Goal: Transaction & Acquisition: Purchase product/service

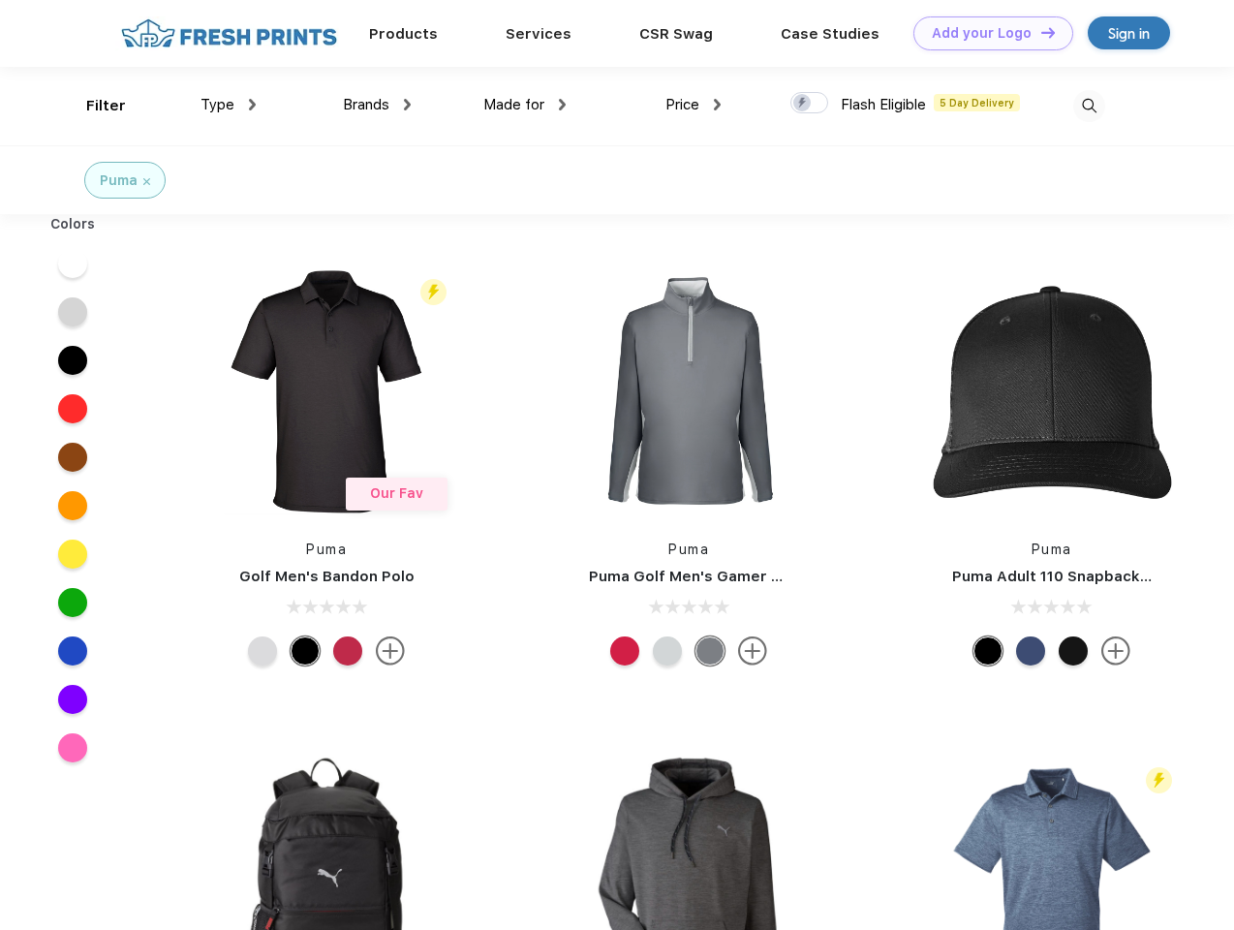
click at [986, 33] on link "Add your Logo Design Tool" at bounding box center [993, 33] width 160 height 34
click at [0, 0] on div "Design Tool" at bounding box center [0, 0] width 0 height 0
click at [1039, 32] on link "Add your Logo Design Tool" at bounding box center [993, 33] width 160 height 34
click at [93, 106] on div "Filter" at bounding box center [106, 106] width 40 height 22
click at [229, 105] on span "Type" at bounding box center [218, 104] width 34 height 17
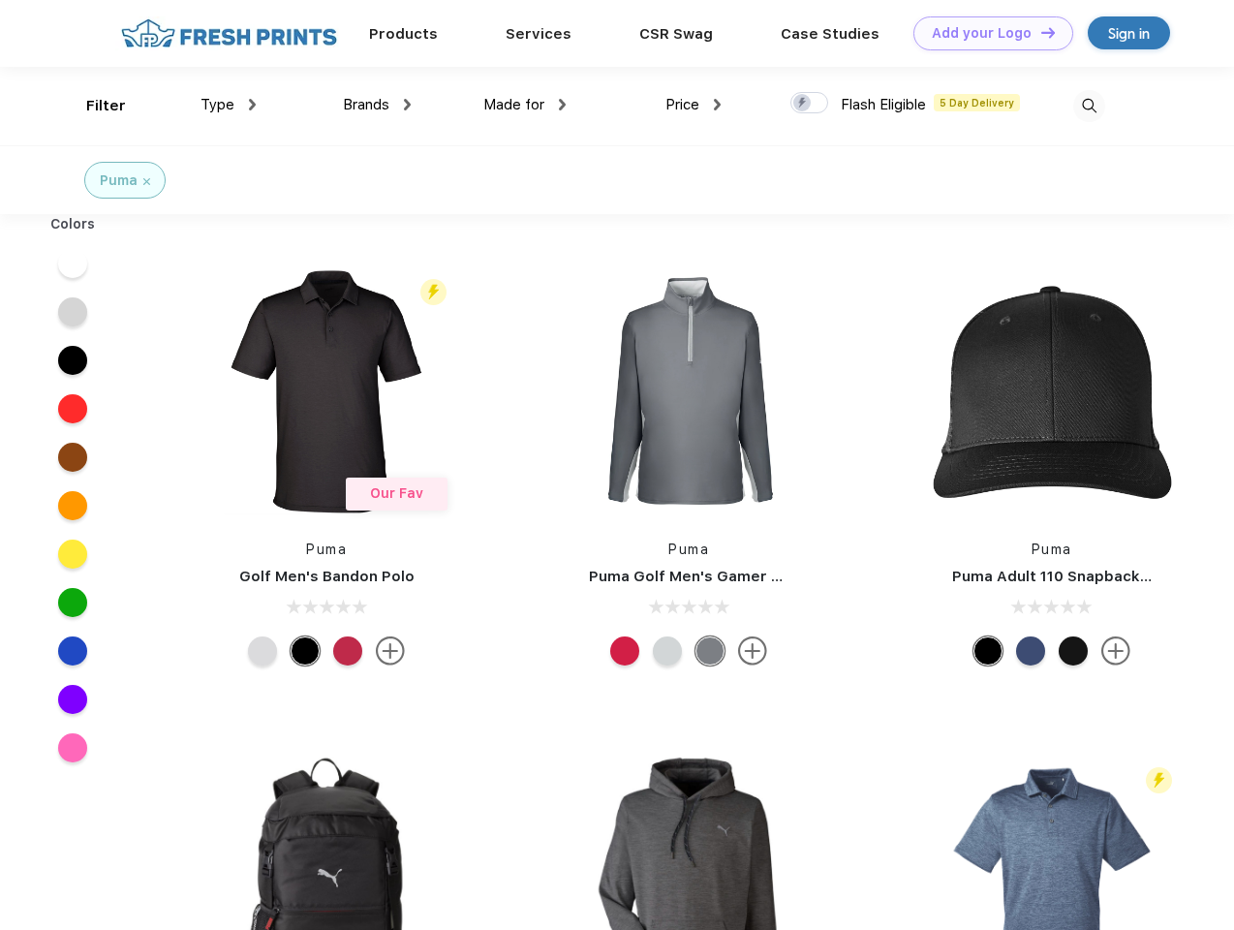
click at [377, 105] on span "Brands" at bounding box center [366, 104] width 46 height 17
click at [525, 105] on span "Made for" at bounding box center [513, 104] width 61 height 17
click at [694, 105] on span "Price" at bounding box center [683, 104] width 34 height 17
click at [810, 104] on div at bounding box center [809, 102] width 38 height 21
click at [803, 104] on input "checkbox" at bounding box center [796, 97] width 13 height 13
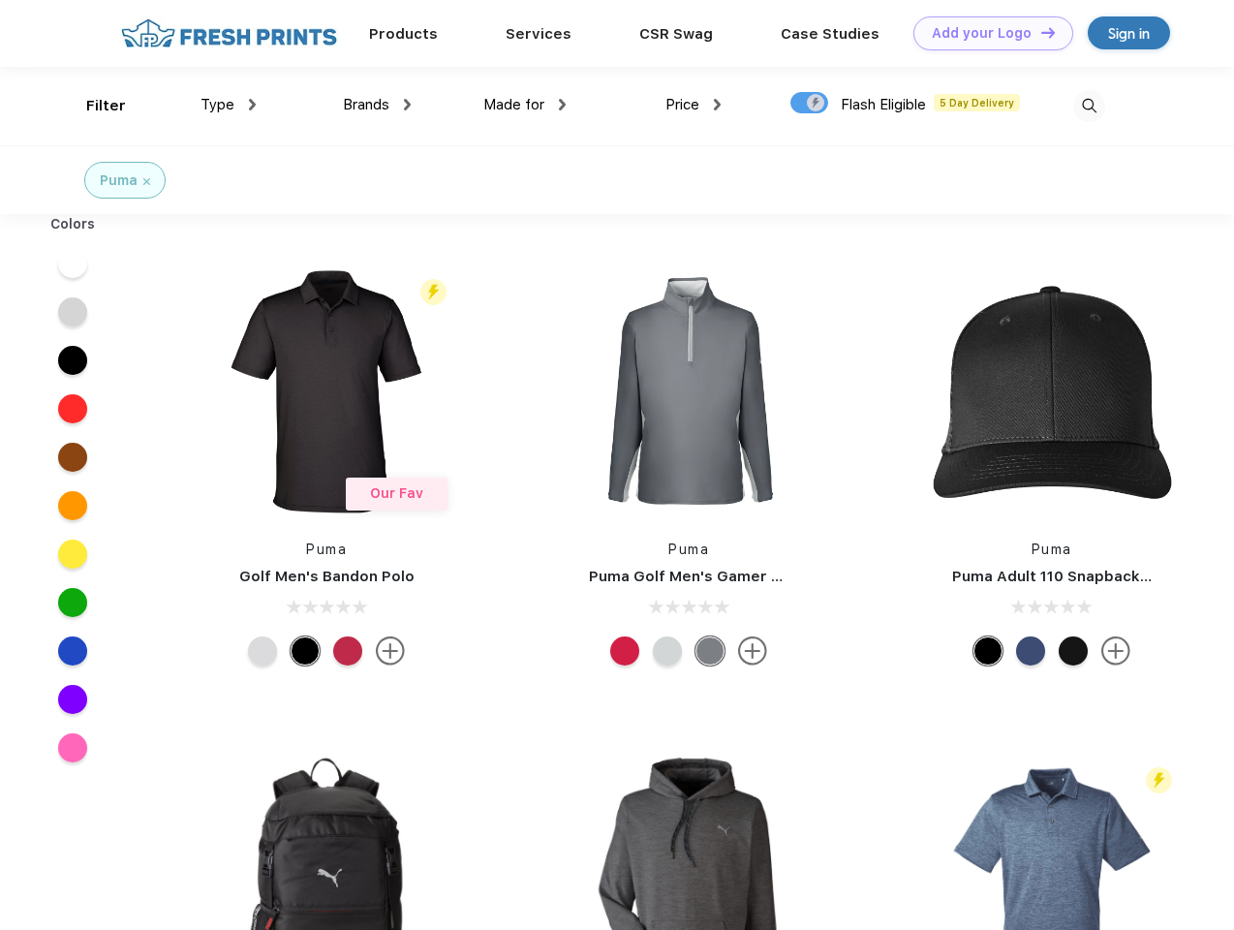
click at [1089, 106] on img at bounding box center [1089, 106] width 32 height 32
